Goal: Information Seeking & Learning: Compare options

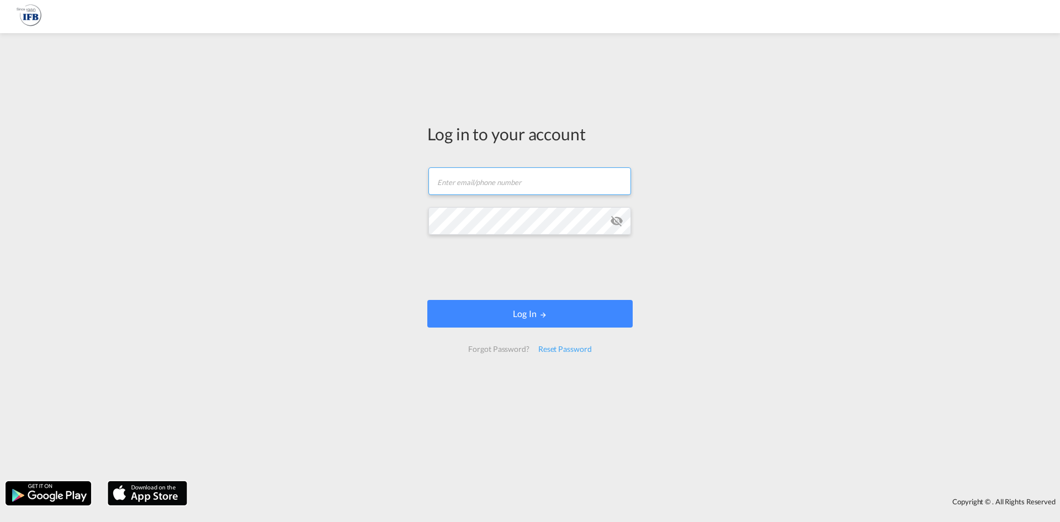
type input "[PERSON_NAME][EMAIL_ADDRESS][PERSON_NAME][DOMAIN_NAME]"
click at [302, 224] on div "Log in to your account [PERSON_NAME][EMAIL_ADDRESS][PERSON_NAME][DOMAIN_NAME] L…" at bounding box center [530, 257] width 1060 height 437
click at [621, 218] on md-icon "icon-eye-off" at bounding box center [616, 220] width 13 height 13
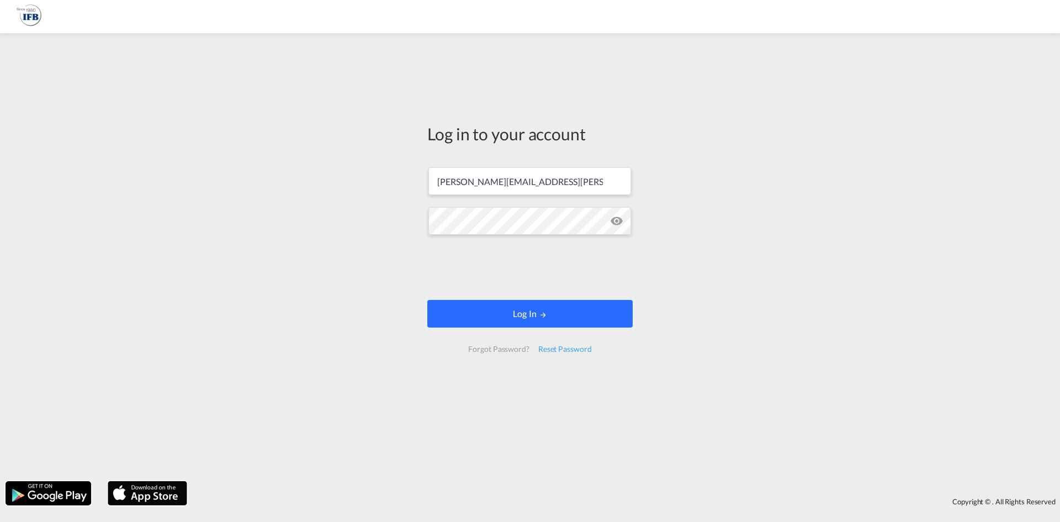
click at [528, 318] on button "Log In" at bounding box center [529, 314] width 205 height 28
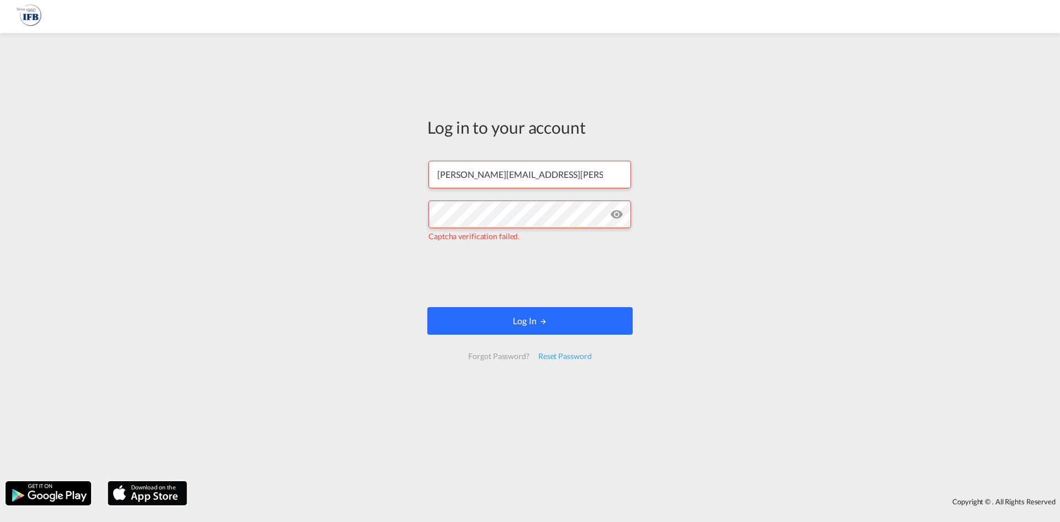
click at [533, 326] on button "Log In" at bounding box center [529, 321] width 205 height 28
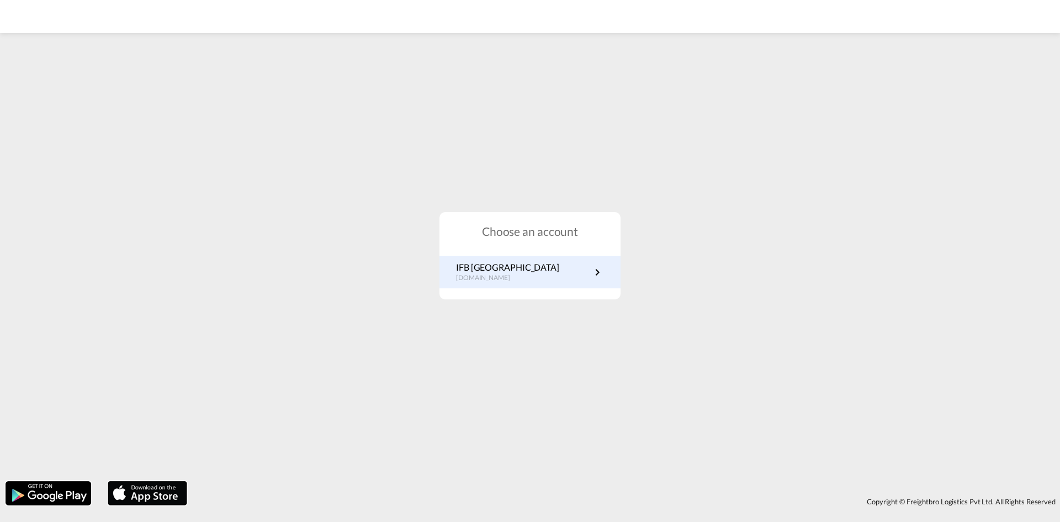
click at [480, 263] on p "IFB [GEOGRAPHIC_DATA]" at bounding box center [507, 267] width 103 height 12
click at [517, 267] on link "IFB Germany [DOMAIN_NAME]" at bounding box center [530, 272] width 148 height 22
